Goal: Navigation & Orientation: Find specific page/section

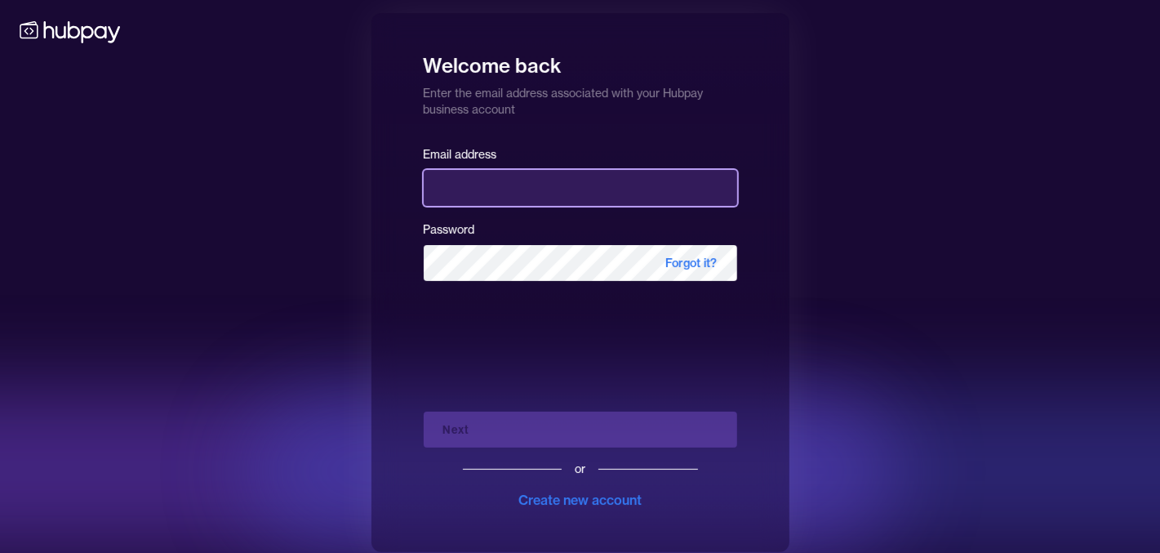
drag, startPoint x: 0, startPoint y: 0, endPoint x: 471, endPoint y: 196, distance: 510.2
click at [471, 196] on input "email" at bounding box center [581, 188] width 314 height 36
type input "**********"
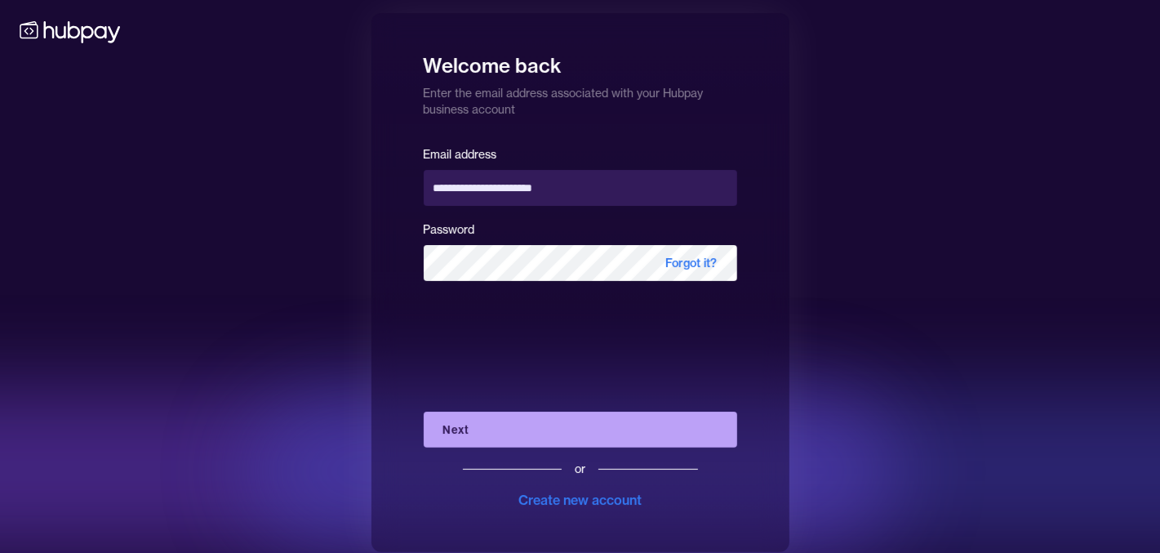
click at [544, 420] on button "Next" at bounding box center [581, 429] width 314 height 36
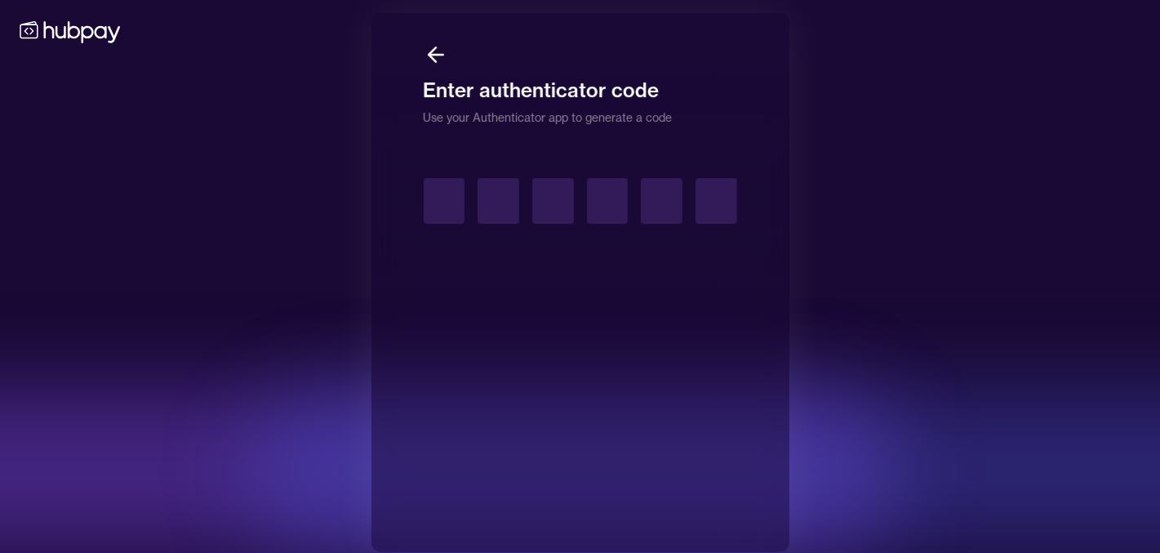
type input "*"
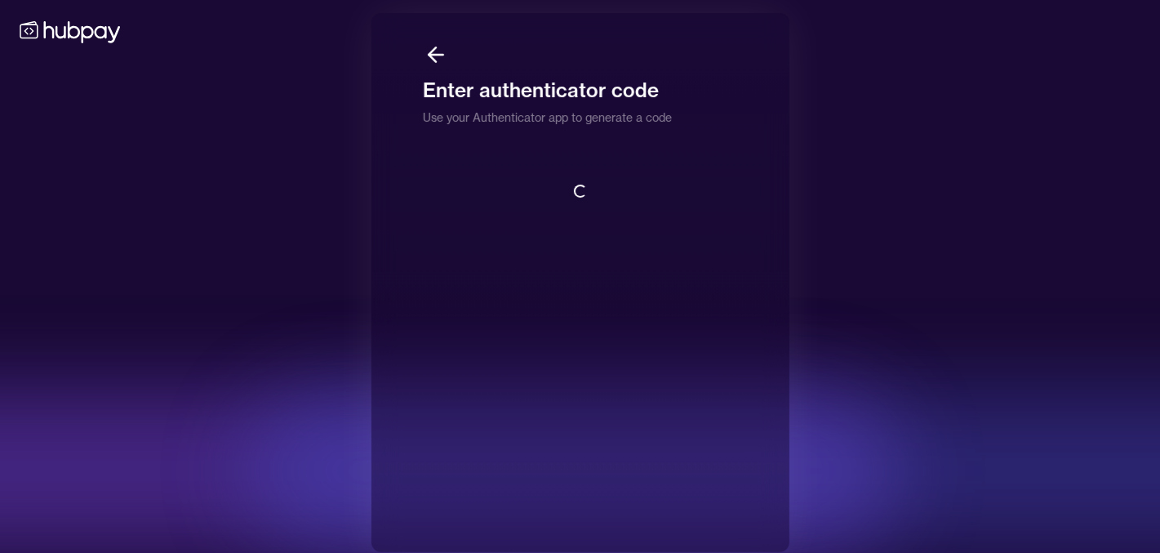
scroll to position [1, 0]
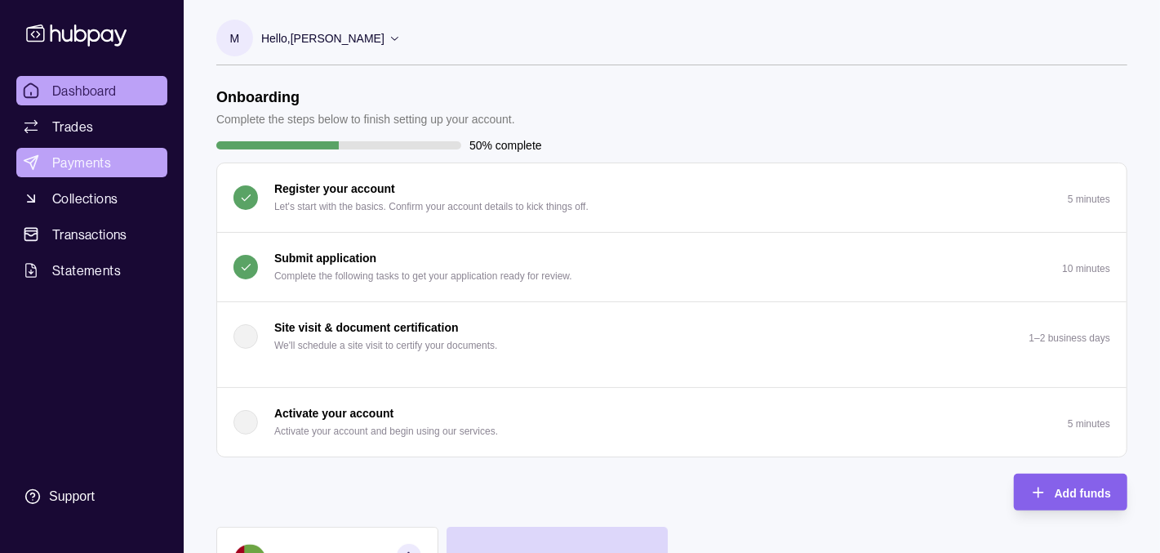
click at [107, 164] on span "Payments" at bounding box center [81, 163] width 59 height 20
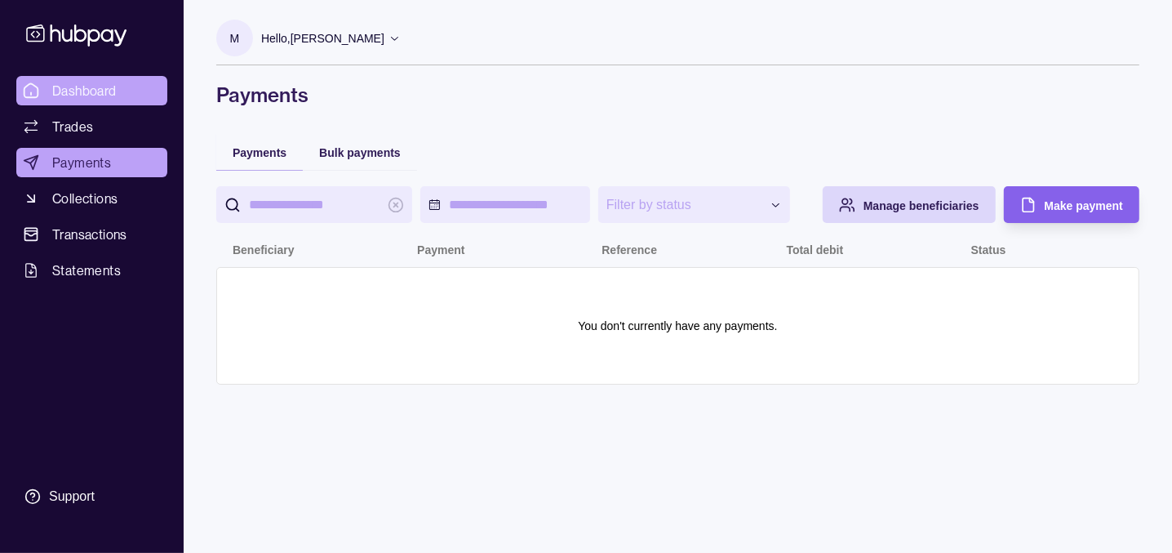
click at [96, 93] on span "Dashboard" at bounding box center [84, 91] width 65 height 20
